Goal: Task Accomplishment & Management: Use online tool/utility

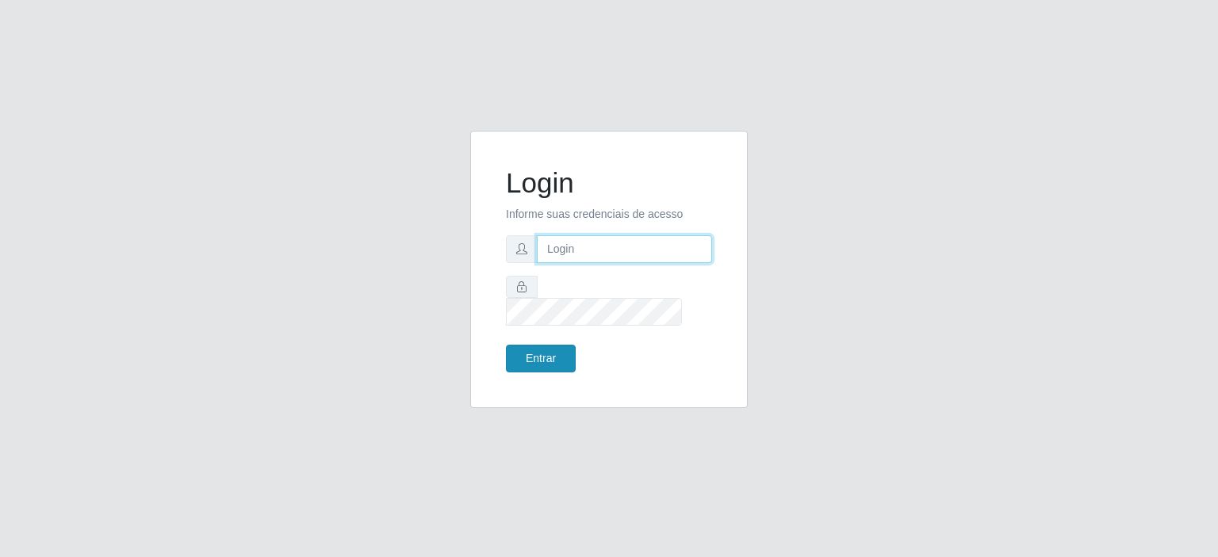
type input "[EMAIL_ADDRESS][DOMAIN_NAME]"
click at [533, 346] on button "Entrar" at bounding box center [541, 359] width 70 height 28
click at [538, 345] on button "Entrar" at bounding box center [541, 359] width 70 height 28
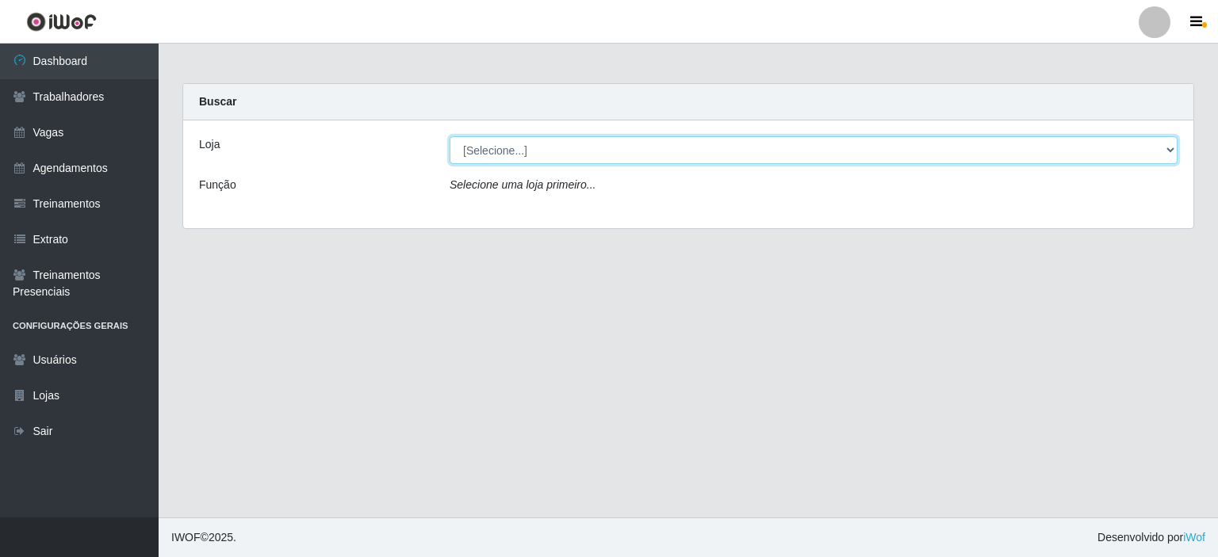
click at [533, 148] on select "[Selecione...] Preço Bom Supermercado" at bounding box center [814, 150] width 728 height 28
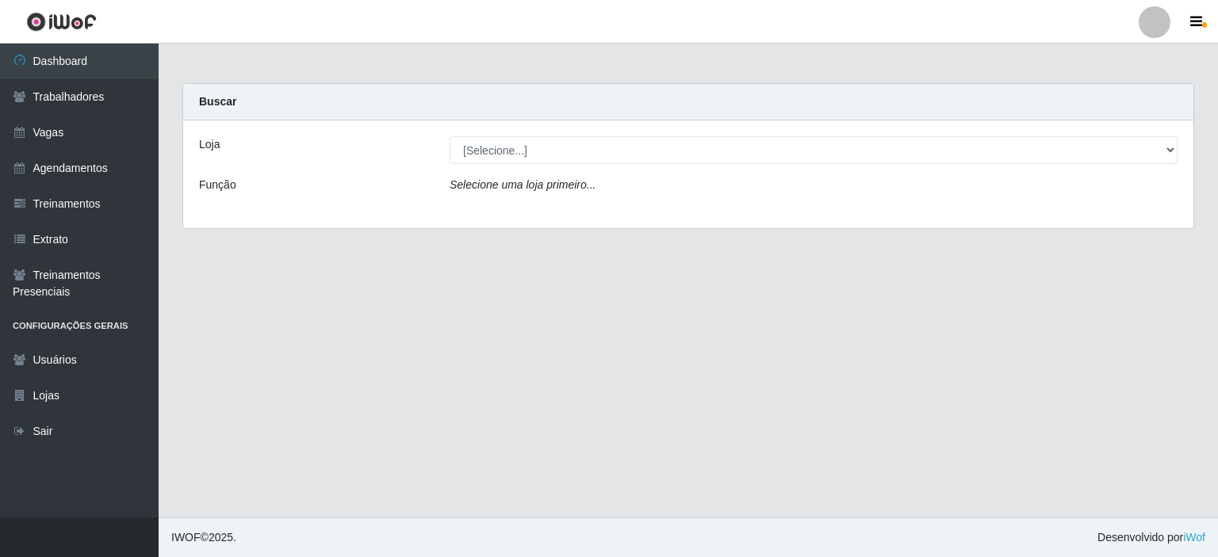
click at [533, 212] on div "Loja [Selecione...] Preço Bom Supermercado Função Selecione uma loja primeiro..." at bounding box center [688, 175] width 1010 height 108
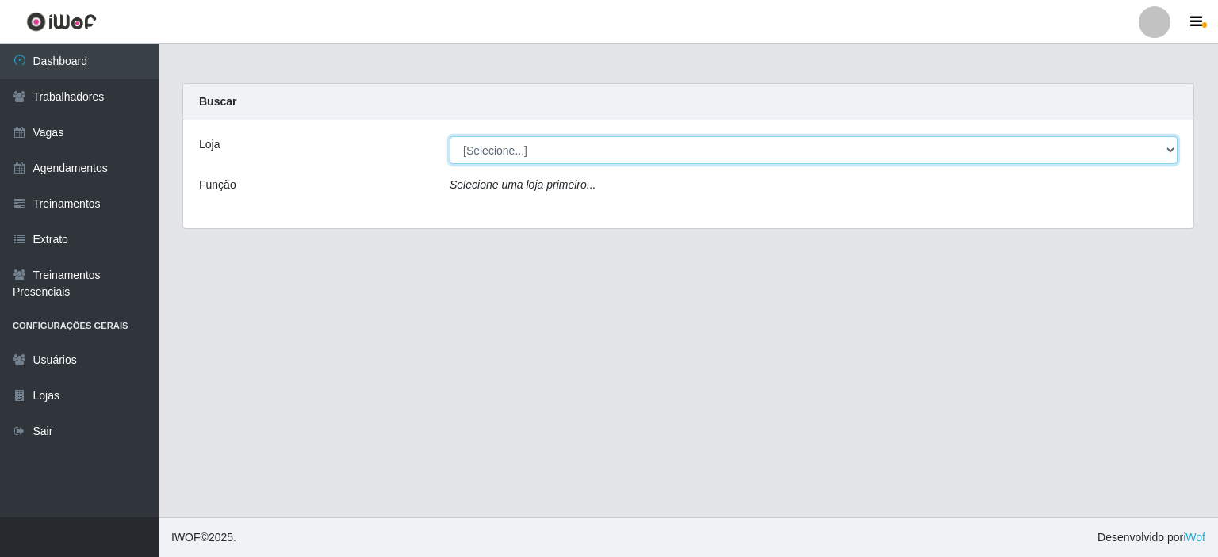
click at [530, 158] on select "[Selecione...] Preço Bom Supermercado" at bounding box center [814, 150] width 728 height 28
select select "387"
click at [450, 136] on select "[Selecione...] Preço Bom Supermercado" at bounding box center [814, 150] width 728 height 28
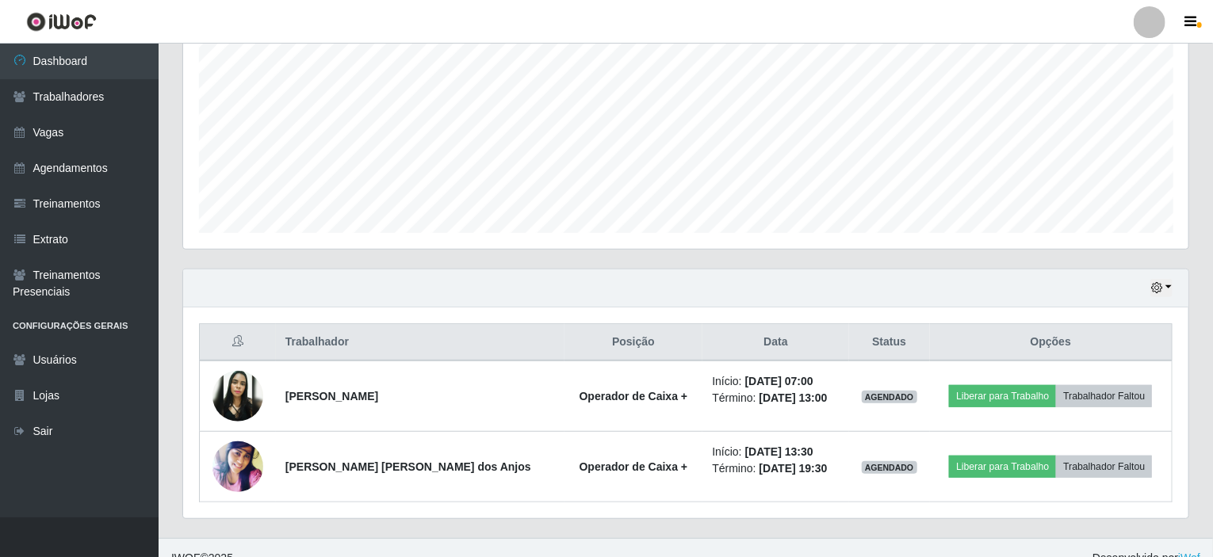
scroll to position [351, 0]
